Goal: Task Accomplishment & Management: Manage account settings

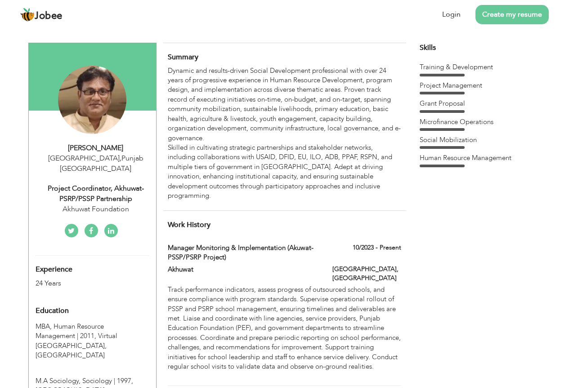
click at [134, 183] on div "Project Coordinator, Akhuwat-PSRP/PSSP Partnership" at bounding box center [96, 193] width 121 height 21
click at [445, 14] on link "Login" at bounding box center [451, 14] width 18 height 10
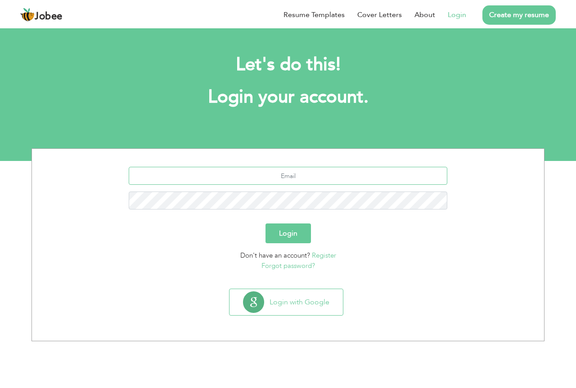
type input "[PERSON_NAME][EMAIL_ADDRESS][DOMAIN_NAME]"
click at [286, 231] on button "Login" at bounding box center [287, 233] width 45 height 20
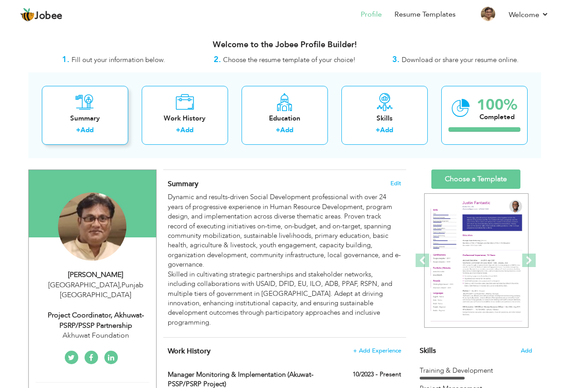
click at [110, 124] on div "Summary + Add" at bounding box center [85, 115] width 86 height 59
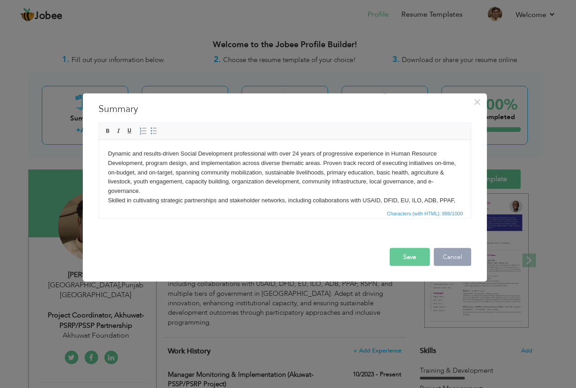
click at [452, 259] on button "Cancel" at bounding box center [451, 257] width 37 height 18
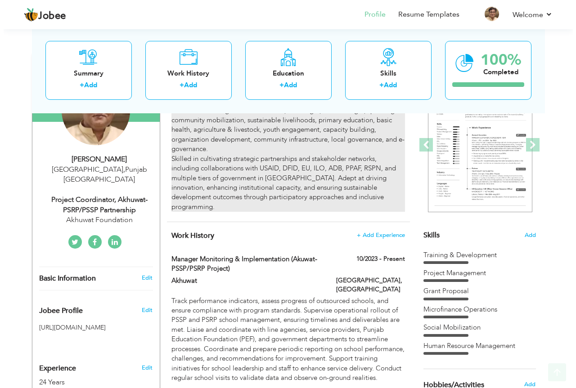
scroll to position [135, 0]
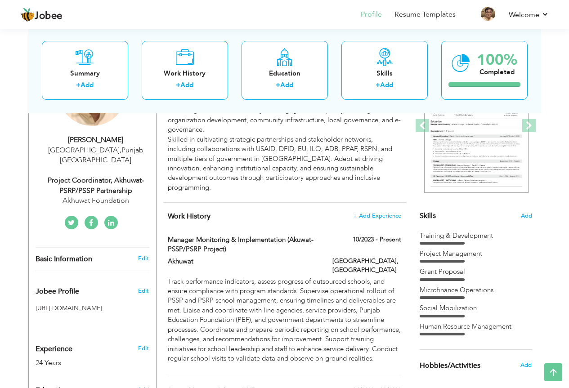
click at [118, 175] on div "Project Coordinator, Akhuwat-PSRP/PSSP Partnership" at bounding box center [96, 185] width 121 height 21
type input "[PERSON_NAME]"
type input "Ashbal"
type input "0322-4144352"
select select "number:166"
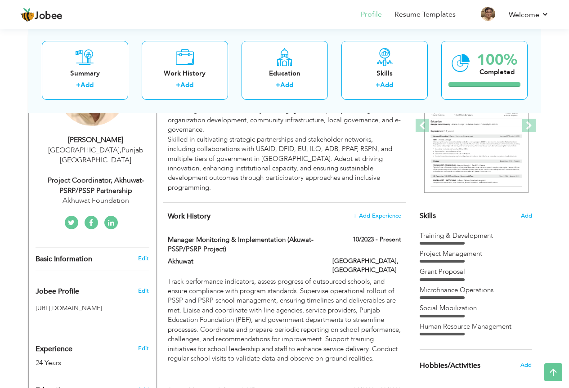
type input "[GEOGRAPHIC_DATA]"
select select "number:26"
type input "Akhuwat Foundation"
type input "Project Coordinator, Akhuwat-PSRP/PSSP Partnership"
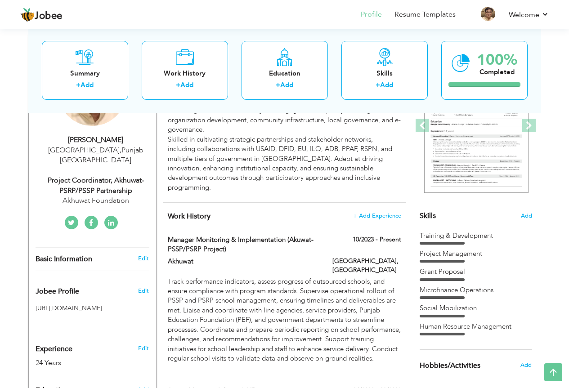
type input "[PERSON_NAME]"
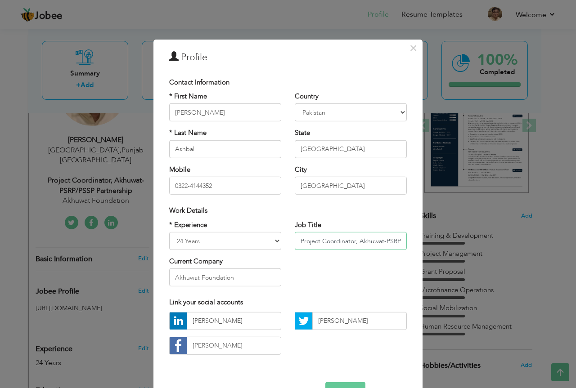
click at [350, 238] on input "Project Coordinator, Akhuwat-PSRP/PSSP Partnership" at bounding box center [351, 241] width 112 height 18
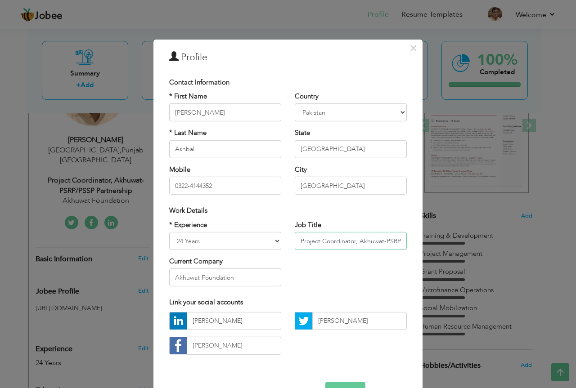
click at [352, 240] on input "Project Coordinator, Akhuwat-PSRP/PSSP Partnership" at bounding box center [351, 241] width 112 height 18
type input "Manager Monitoring & Implementation, Akhuwat-PSRP/PSSP Partnership"
click at [247, 279] on input "Akhuwat Foundation" at bounding box center [225, 277] width 112 height 18
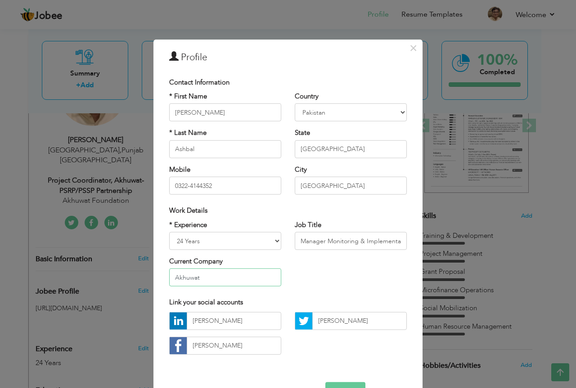
type input "Akhuwat"
click at [230, 110] on input "[PERSON_NAME]" at bounding box center [225, 112] width 112 height 18
type input "[PERSON_NAME]"
click at [196, 149] on input "Ashbal" at bounding box center [225, 149] width 112 height 18
type input "ASHBAL"
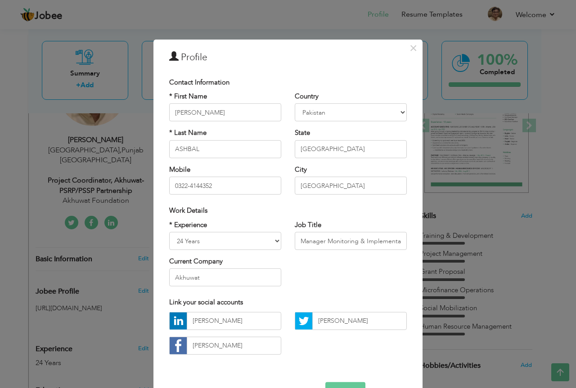
click at [394, 211] on div "Work Details" at bounding box center [287, 210] width 237 height 9
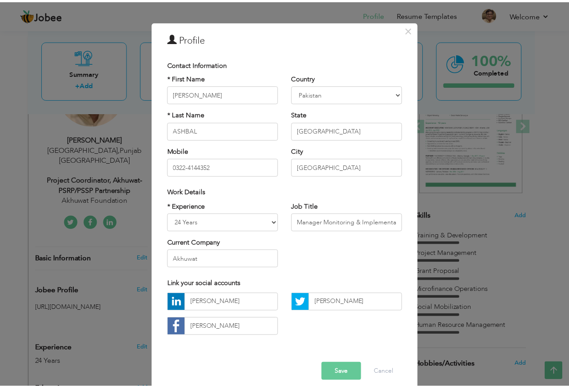
scroll to position [28, 0]
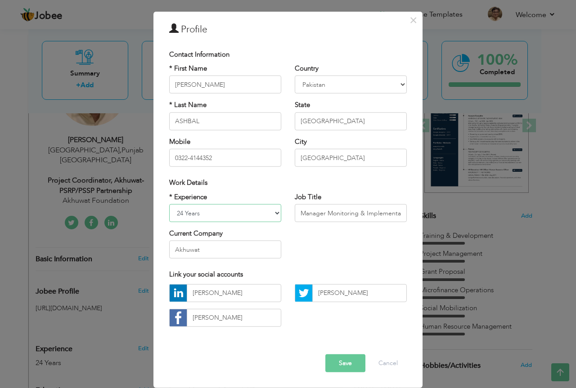
click at [272, 214] on select "Entry Level Less than 1 Year 1 Year 2 Years 3 Years 4 Years 5 Years 6 Years 7 Y…" at bounding box center [225, 213] width 112 height 18
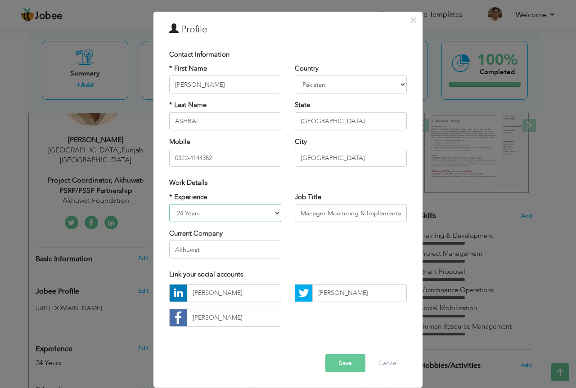
select select "number:27"
click at [169, 204] on select "Entry Level Less than 1 Year 1 Year 2 Years 3 Years 4 Years 5 Years 6 Years 7 Y…" at bounding box center [225, 213] width 112 height 18
click at [182, 213] on select "Entry Level Less than 1 Year 1 Year 2 Years 3 Years 4 Years 5 Years 6 Years 7 Y…" at bounding box center [225, 213] width 112 height 18
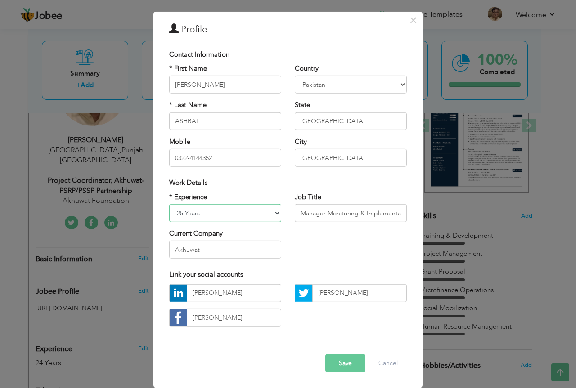
click at [169, 204] on select "Entry Level Less than 1 Year 1 Year 2 Years 3 Years 4 Years 5 Years 6 Years 7 Y…" at bounding box center [225, 213] width 112 height 18
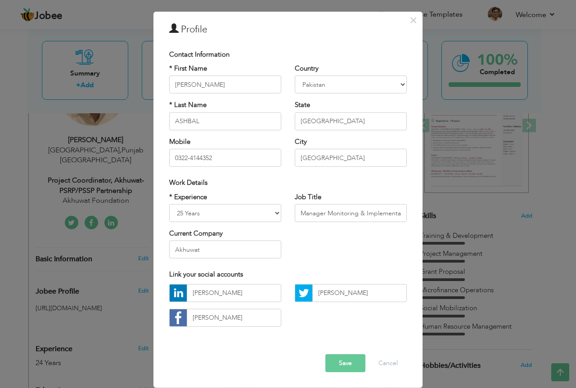
click at [339, 360] on button "Save" at bounding box center [345, 363] width 40 height 18
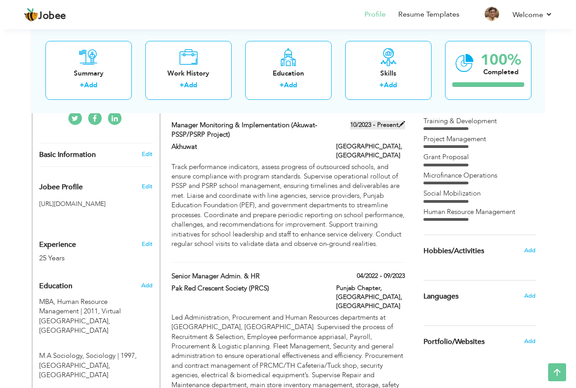
scroll to position [270, 0]
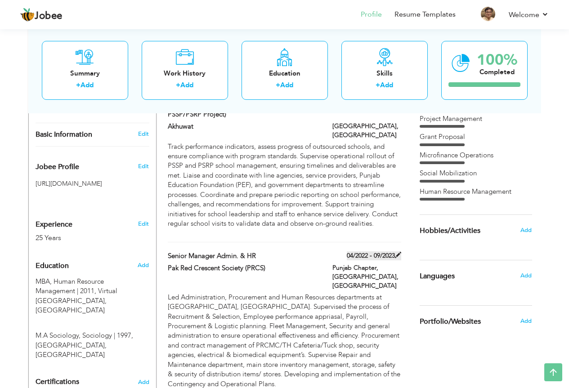
click at [397, 252] on span at bounding box center [398, 255] width 6 height 6
type input "Senior Manager Admin. & HR"
type input "Pak Red Crescent Society (PRCS)"
type input "04/2022"
type input "09/2023"
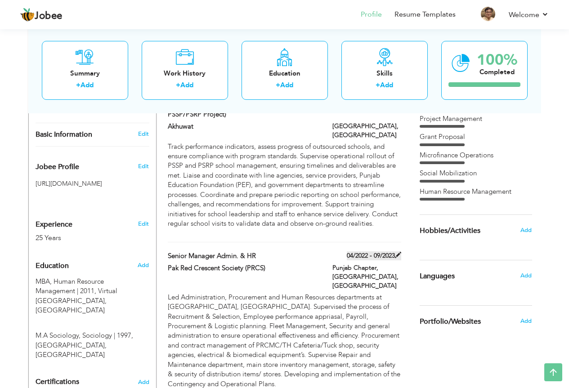
type input "[GEOGRAPHIC_DATA]"
type input "Punjab Chapter, [GEOGRAPHIC_DATA]."
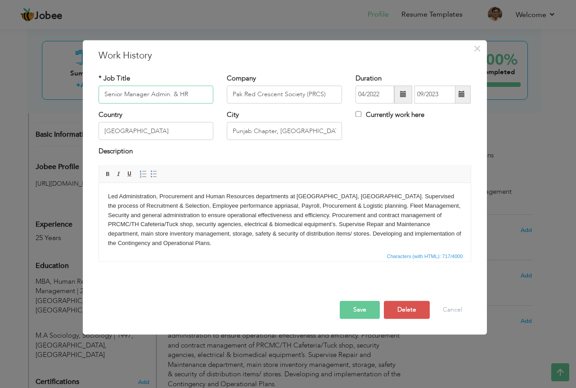
click at [103, 92] on input "Senior Manager Admin. & HR" at bounding box center [155, 94] width 115 height 18
click at [170, 96] on input "CONSULTANT - Admin. & HR" at bounding box center [155, 94] width 115 height 18
click at [152, 95] on input "CONSULTANT - Admin & HR" at bounding box center [155, 94] width 115 height 18
click at [177, 92] on input "CONSULTANT - Admin & HR" at bounding box center [155, 94] width 115 height 18
click at [189, 94] on input "CONSULTANT - Admin, HR" at bounding box center [155, 94] width 115 height 18
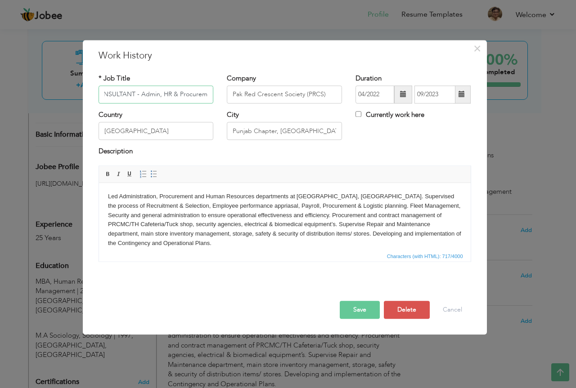
scroll to position [0, 17]
type input "CONSULTANT - Admin, HR & Procurement"
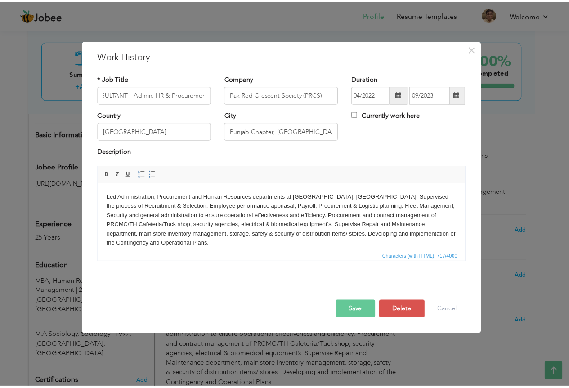
scroll to position [0, 0]
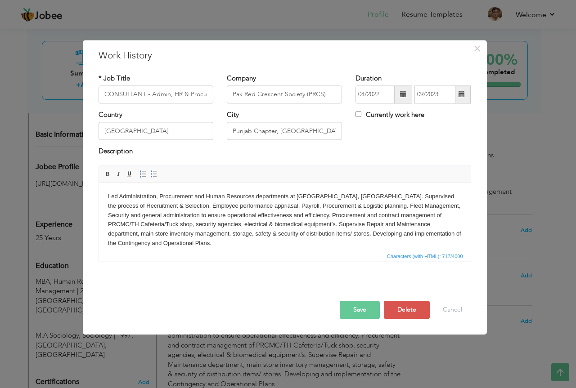
click at [460, 93] on span at bounding box center [461, 94] width 6 height 6
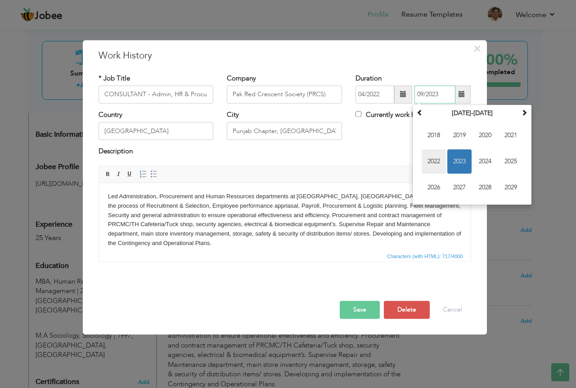
click at [432, 160] on span "2022" at bounding box center [433, 161] width 24 height 24
click at [436, 190] on span "Sep" at bounding box center [433, 187] width 24 height 24
type input "09/2022"
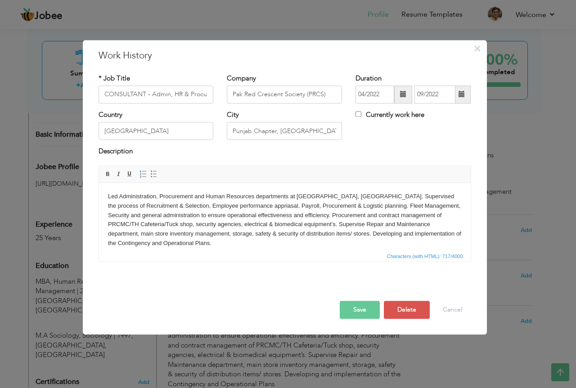
click at [358, 311] on button "Save" at bounding box center [359, 310] width 40 height 18
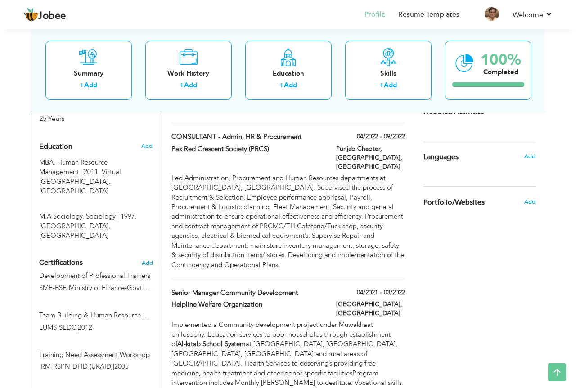
scroll to position [405, 0]
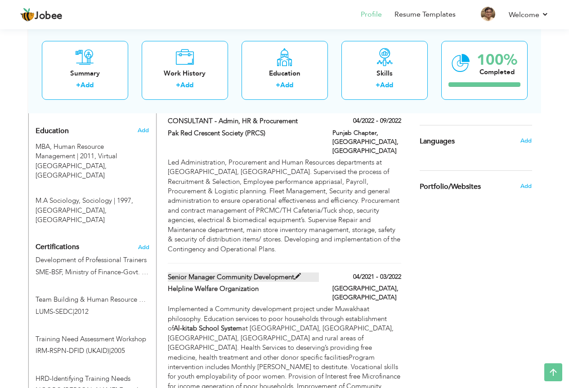
click at [306, 272] on label "Senior Manager Community Development" at bounding box center [243, 276] width 151 height 9
type input "Senior Manager Community Development"
type input "Helpline Welfare Organization"
type input "04/2021"
type input "03/2022"
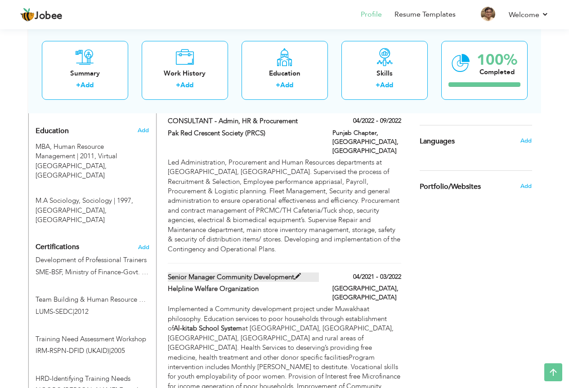
type input "[GEOGRAPHIC_DATA]"
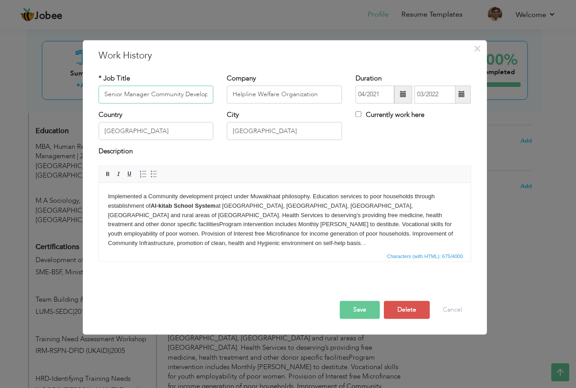
scroll to position [0, 15]
click at [135, 96] on input "Senior Manager Community Development" at bounding box center [155, 94] width 115 height 18
click at [198, 93] on input "CONSULTANT -Community Development" at bounding box center [155, 94] width 115 height 18
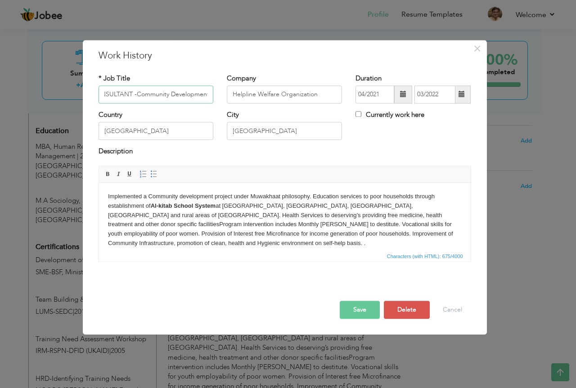
type input "CONSULTANT -Community Development"
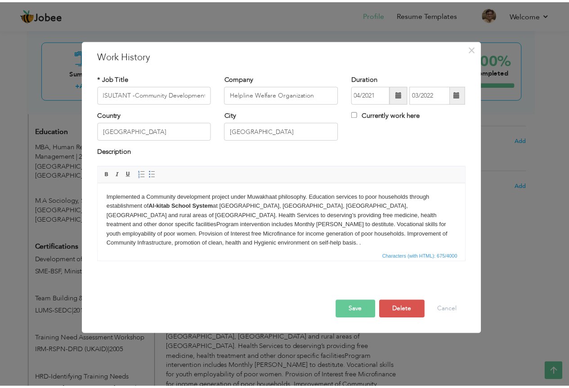
scroll to position [0, 0]
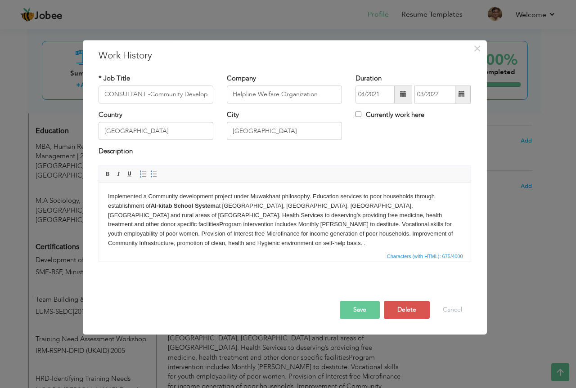
click at [401, 92] on span at bounding box center [403, 94] width 6 height 6
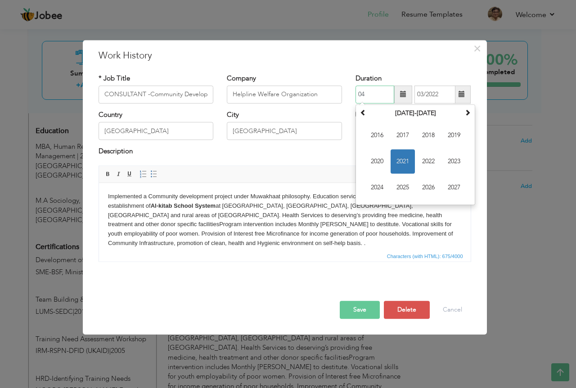
type input "0"
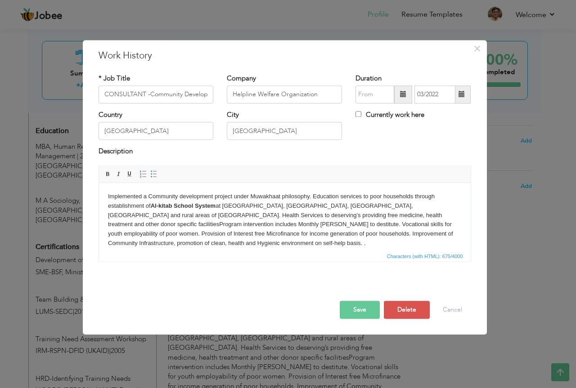
click at [402, 94] on span at bounding box center [403, 94] width 6 height 6
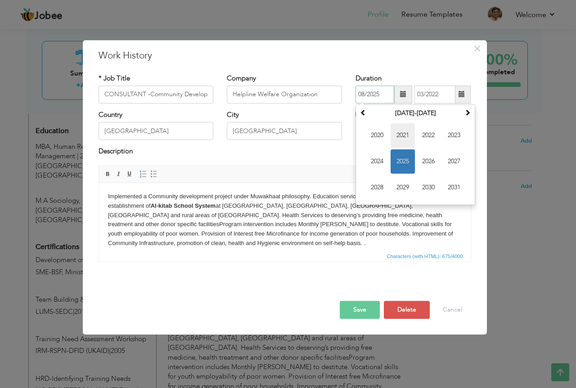
click at [406, 136] on span "2021" at bounding box center [402, 135] width 24 height 24
click at [406, 187] on span "Oct" at bounding box center [402, 187] width 24 height 24
type input "10/2021"
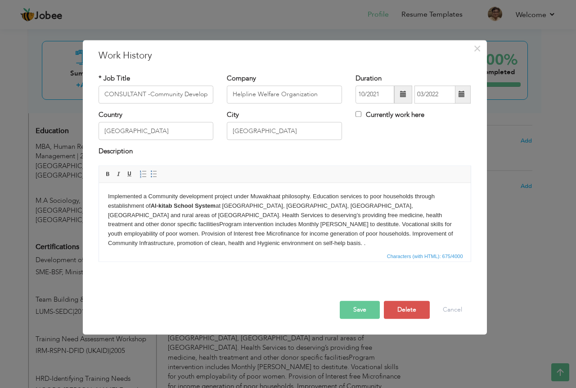
click at [461, 94] on span at bounding box center [461, 94] width 6 height 6
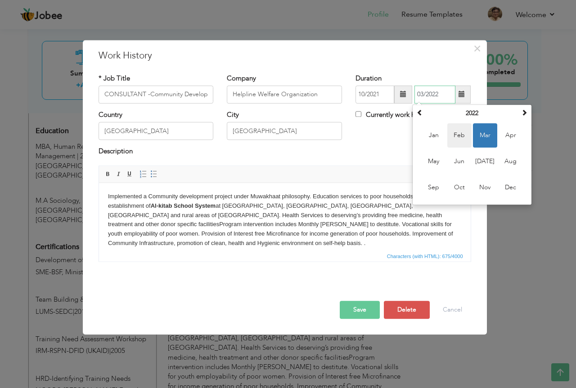
click at [460, 131] on span "Feb" at bounding box center [459, 135] width 24 height 24
type input "02/2022"
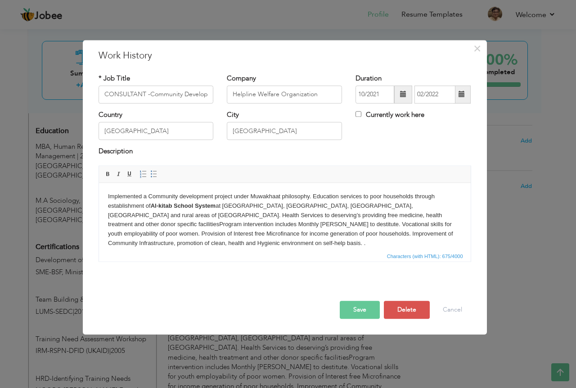
click at [355, 308] on button "Save" at bounding box center [359, 310] width 40 height 18
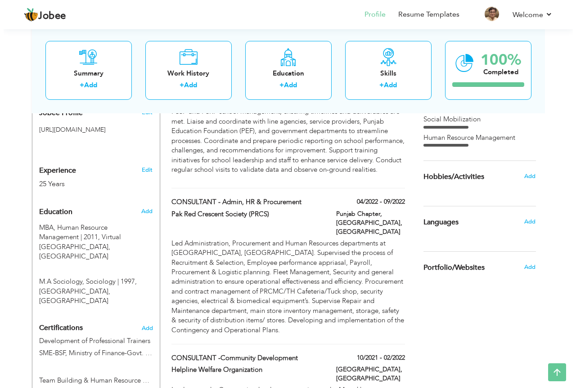
scroll to position [315, 0]
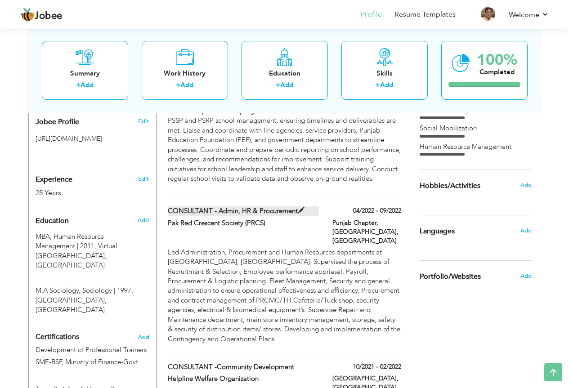
click at [300, 207] on span at bounding box center [301, 210] width 7 height 7
type input "CONSULTANT - Admin, HR & Procurement"
type input "Pak Red Crescent Society (PRCS)"
type input "04/2022"
type input "09/2022"
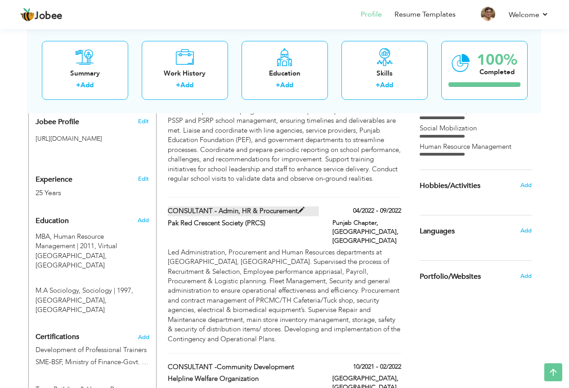
type input "Punjab Chapter, [GEOGRAPHIC_DATA]."
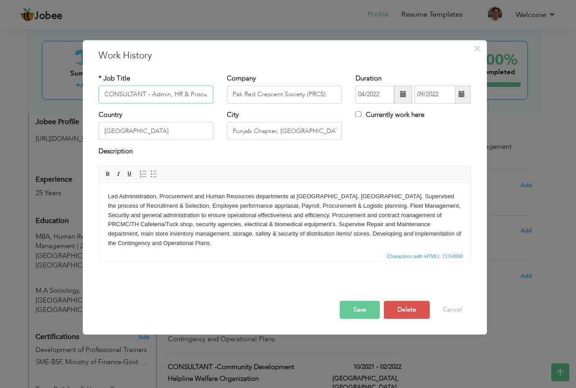
scroll to position [0, 17]
click at [173, 95] on input "CONSULTANT - Admin, HR & Procurement" at bounding box center [155, 94] width 115 height 18
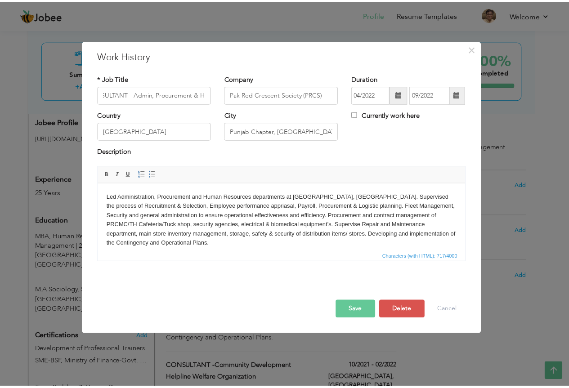
scroll to position [0, 0]
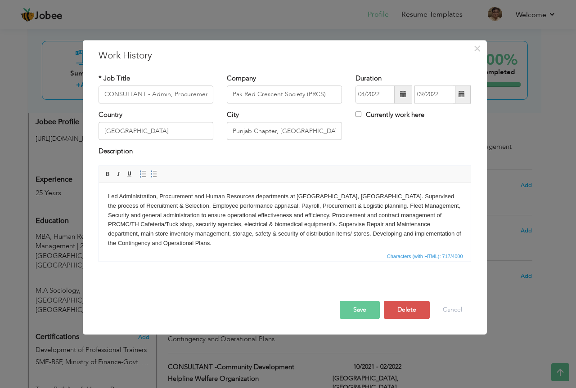
click at [360, 311] on button "Save" at bounding box center [359, 310] width 40 height 18
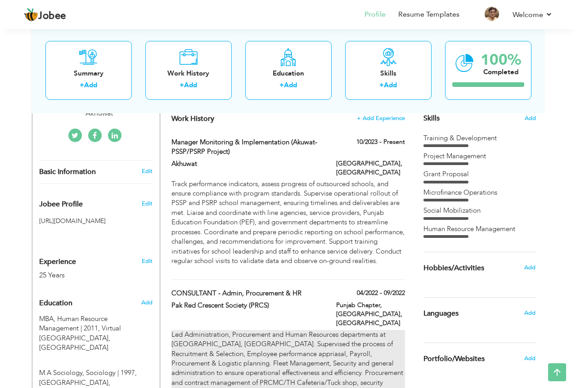
scroll to position [225, 0]
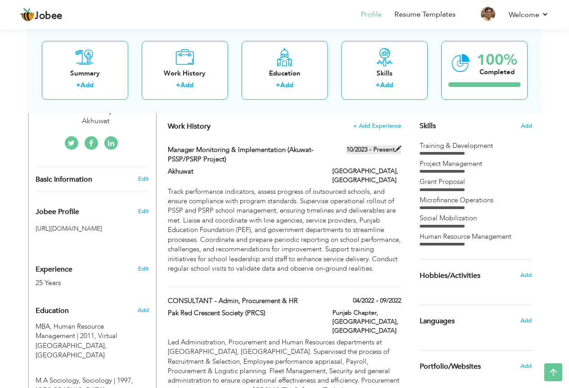
click at [397, 146] on span at bounding box center [398, 149] width 6 height 6
type input "Manager Monitoring & Implementation (Akuwat-PSSP/PSRP Project)"
type input "Akhuwat"
type input "10/2023"
type input "[GEOGRAPHIC_DATA]"
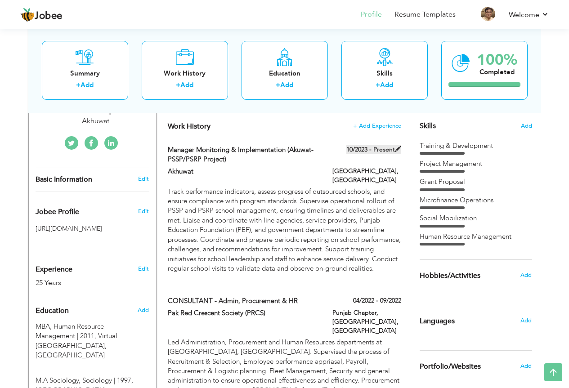
checkbox input "true"
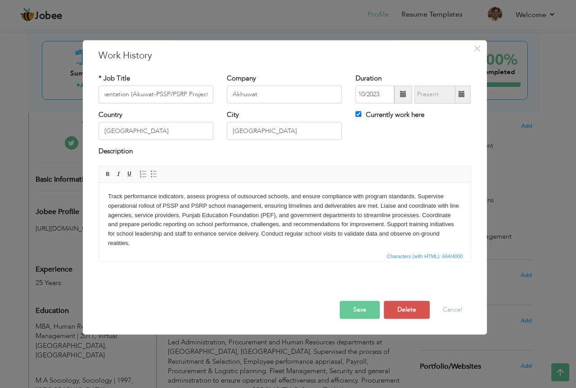
scroll to position [0, 0]
click at [403, 94] on span at bounding box center [403, 94] width 6 height 6
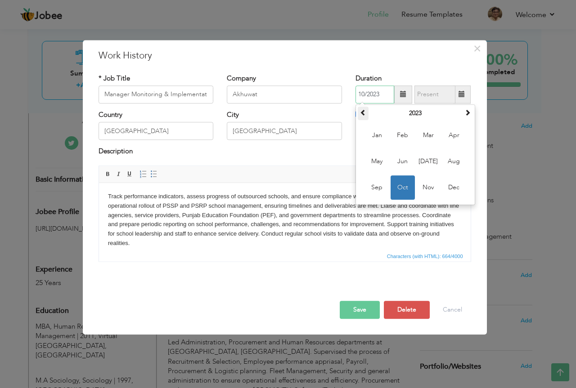
click at [364, 112] on span at bounding box center [363, 112] width 6 height 6
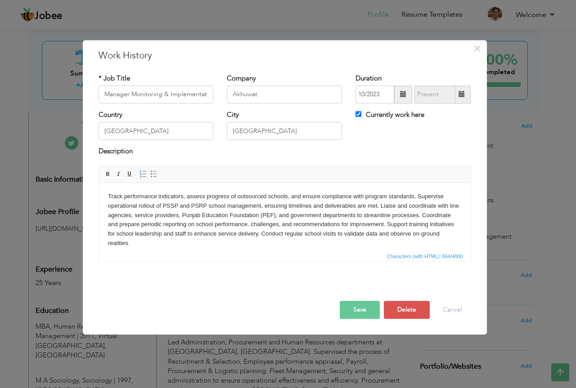
click at [356, 312] on button "Save" at bounding box center [359, 310] width 40 height 18
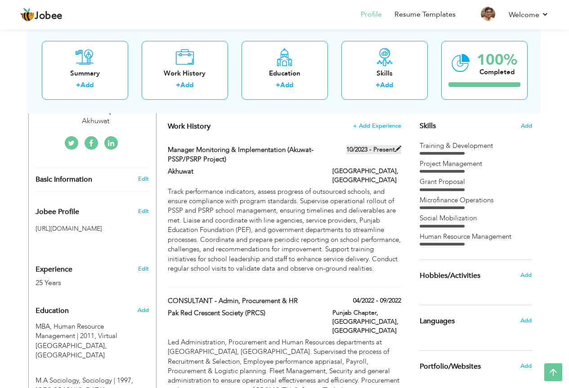
click at [398, 146] on span at bounding box center [398, 149] width 6 height 6
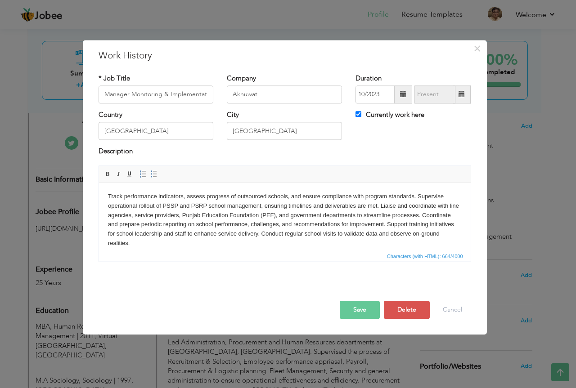
click at [402, 95] on span at bounding box center [403, 94] width 6 height 6
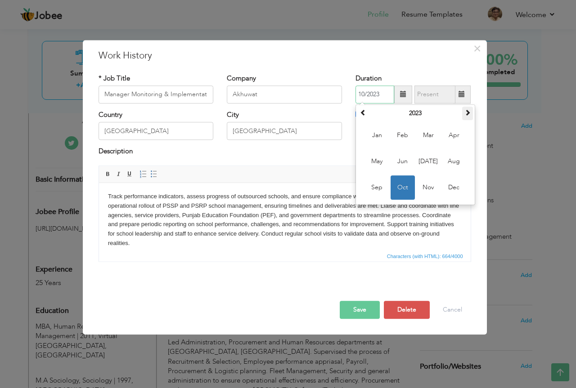
click at [468, 110] on span at bounding box center [467, 112] width 6 height 6
click at [364, 111] on span at bounding box center [363, 112] width 6 height 6
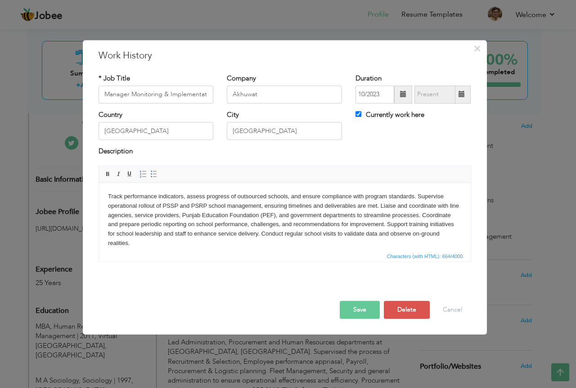
click at [361, 308] on button "Save" at bounding box center [359, 310] width 40 height 18
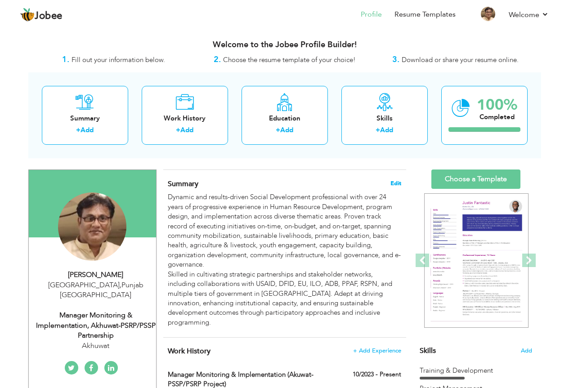
click at [397, 183] on span "Edit" at bounding box center [395, 183] width 11 height 6
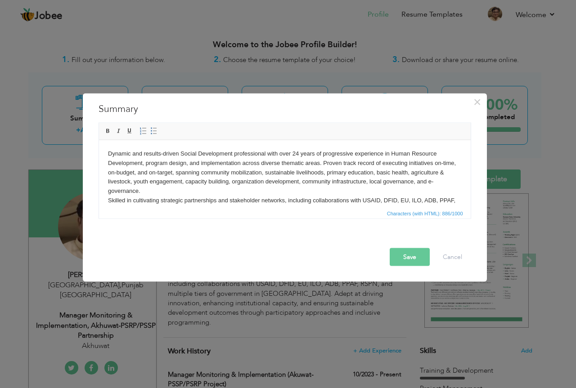
click at [299, 152] on body "Dynamic and results-driven Social Development professional with over 24 years o…" at bounding box center [283, 186] width 353 height 75
click at [399, 259] on button "Save" at bounding box center [409, 257] width 40 height 18
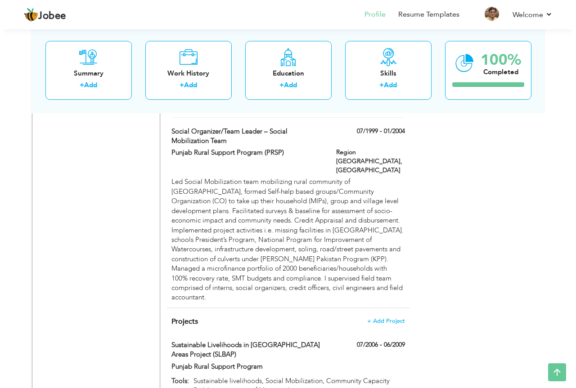
scroll to position [1962, 0]
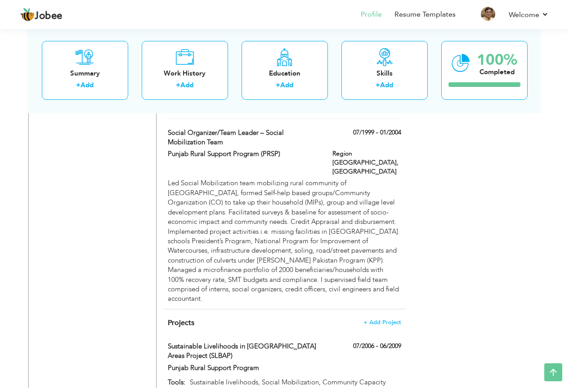
click at [361, 342] on div "07/2006 - 06/2009" at bounding box center [367, 347] width 82 height 11
type input "Sustainable Livelihoods in [GEOGRAPHIC_DATA] Areas Project (SLBAP)"
type input "Punjab Rural Support Program"
type input "07/2006"
type input "06/2009"
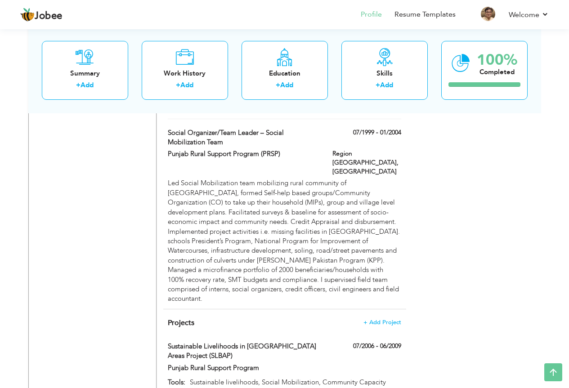
type input "Sustainable livelihoods, Social Mobilization, Community Capacity Building, prov…"
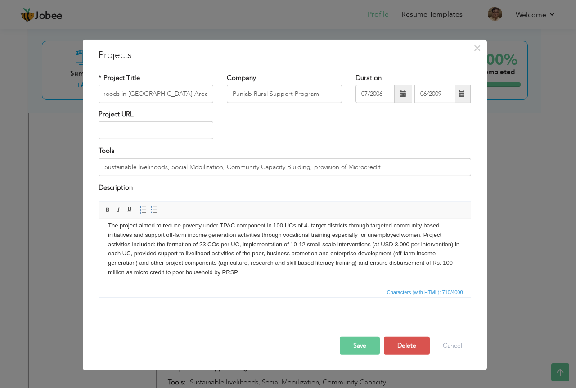
scroll to position [0, 0]
click at [307, 244] on body "The project aimed to reduce poverty under TPAC component in 100 UCs of 4- targe…" at bounding box center [283, 249] width 353 height 56
click at [327, 246] on body "The project aimed to reduce poverty under TPAC component in 100 UCs of 4- targe…" at bounding box center [283, 249] width 353 height 56
click at [324, 246] on body "The project aimed to reduce poverty under TPAC component in 100 UCs of 4- targe…" at bounding box center [283, 249] width 353 height 56
click at [339, 245] on body "The project aimed to reduce poverty under TPAC component in 100 UCs of 4- targe…" at bounding box center [283, 249] width 353 height 56
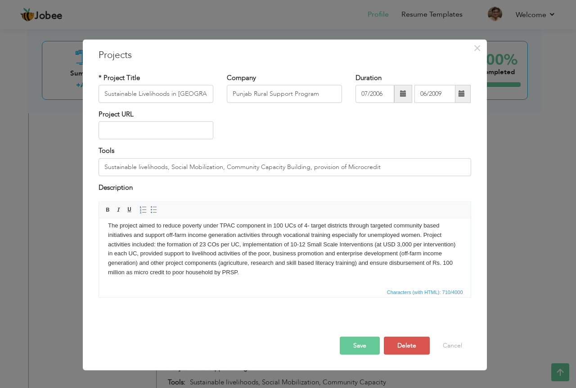
click at [365, 346] on button "Save" at bounding box center [359, 346] width 40 height 18
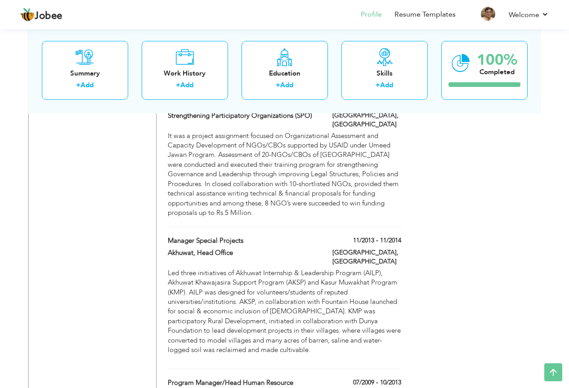
scroll to position [1153, 0]
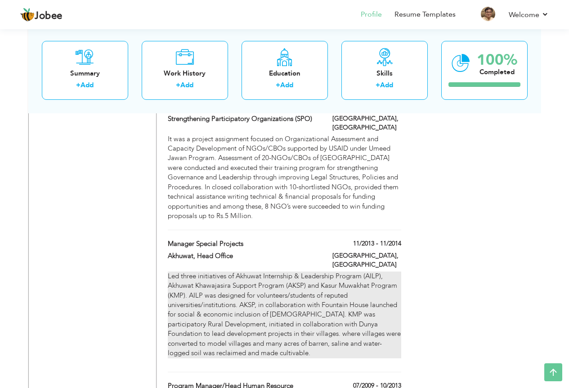
click at [171, 272] on p "Led three initiatives of Akhuwat Internship & Leadership Program (AILP), Akhuwa…" at bounding box center [284, 315] width 233 height 87
type input "Manager Special Projects"
type input "Akhuwat, Head Office"
type input "11/2013"
type input "11/2014"
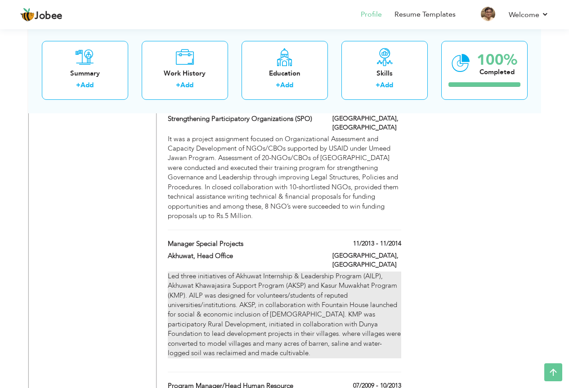
checkbox input "false"
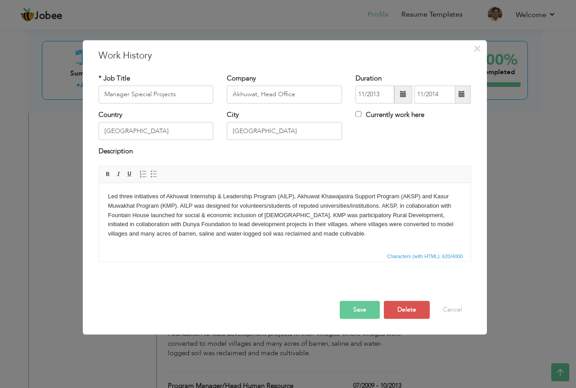
click at [116, 198] on p "Led three initiatives of Akhuwat Internship & Leadership Program (AILP), Akhuwa…" at bounding box center [283, 215] width 353 height 47
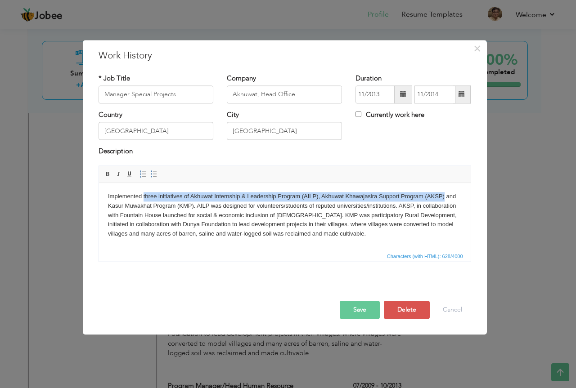
drag, startPoint x: 142, startPoint y: 195, endPoint x: 443, endPoint y: 188, distance: 301.4
click at [443, 188] on html "Implemented three initiatives of Akhuwat Internship & Leadership Program (AILP)…" at bounding box center [283, 215] width 371 height 65
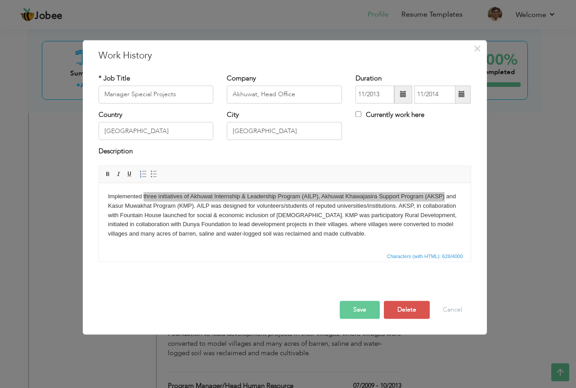
click at [212, 254] on span "Characters (with HTML): 628/4000" at bounding box center [284, 255] width 371 height 11
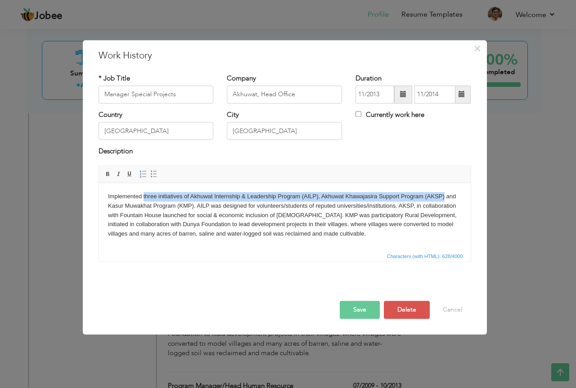
click at [165, 191] on html "Implemented three initiatives of Akhuwat Internship & Leadership Program (AILP)…" at bounding box center [283, 215] width 371 height 65
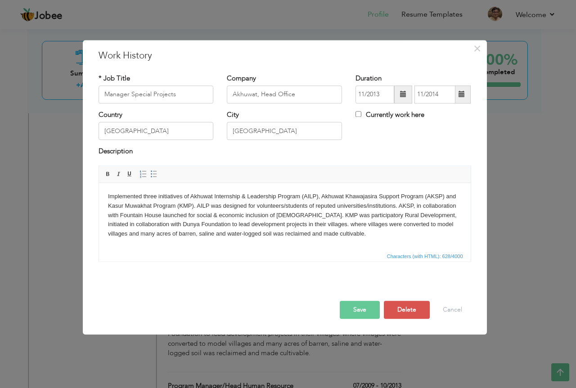
click at [143, 196] on p "Implemented three initiatives of Akhuwat Internship & Leadership Program (AILP)…" at bounding box center [283, 215] width 353 height 47
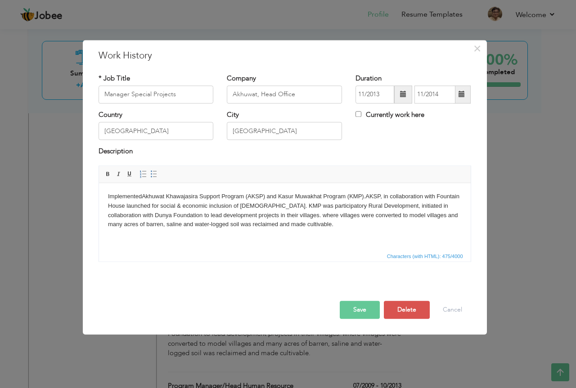
click at [364, 309] on button "Save" at bounding box center [359, 310] width 40 height 18
click at [358, 307] on button "Save" at bounding box center [359, 310] width 40 height 18
click at [341, 223] on p "Implemented Akhuwat Khawajasira Support Program (AKSP) and Kasur Muwakhat Progr…" at bounding box center [283, 210] width 353 height 37
click at [356, 310] on button "Save" at bounding box center [359, 310] width 40 height 18
click at [354, 309] on button "Save" at bounding box center [359, 310] width 40 height 18
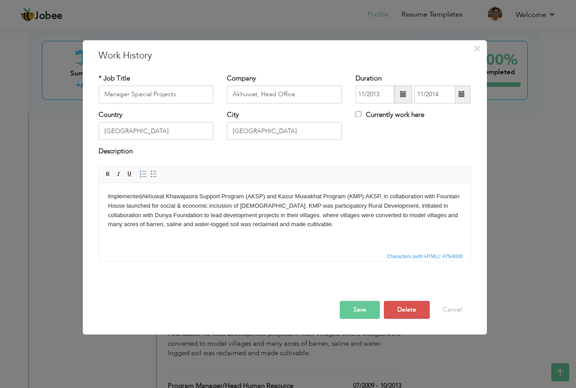
click at [526, 198] on div "× Work History * Job Title Manager Special Projects Company Akhuwat, Head Offic…" at bounding box center [288, 194] width 576 height 388
